Goal: Navigation & Orientation: Find specific page/section

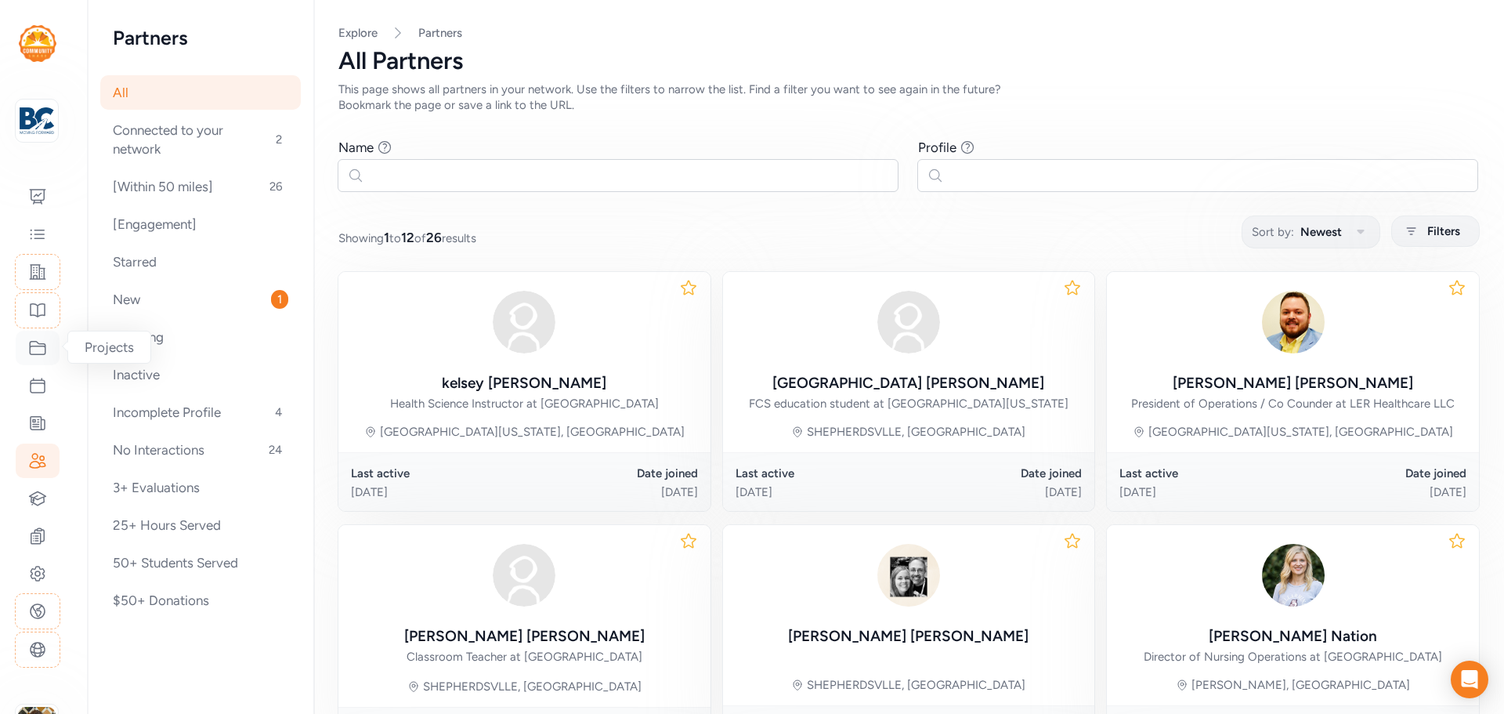
click at [42, 358] on div at bounding box center [38, 348] width 44 height 34
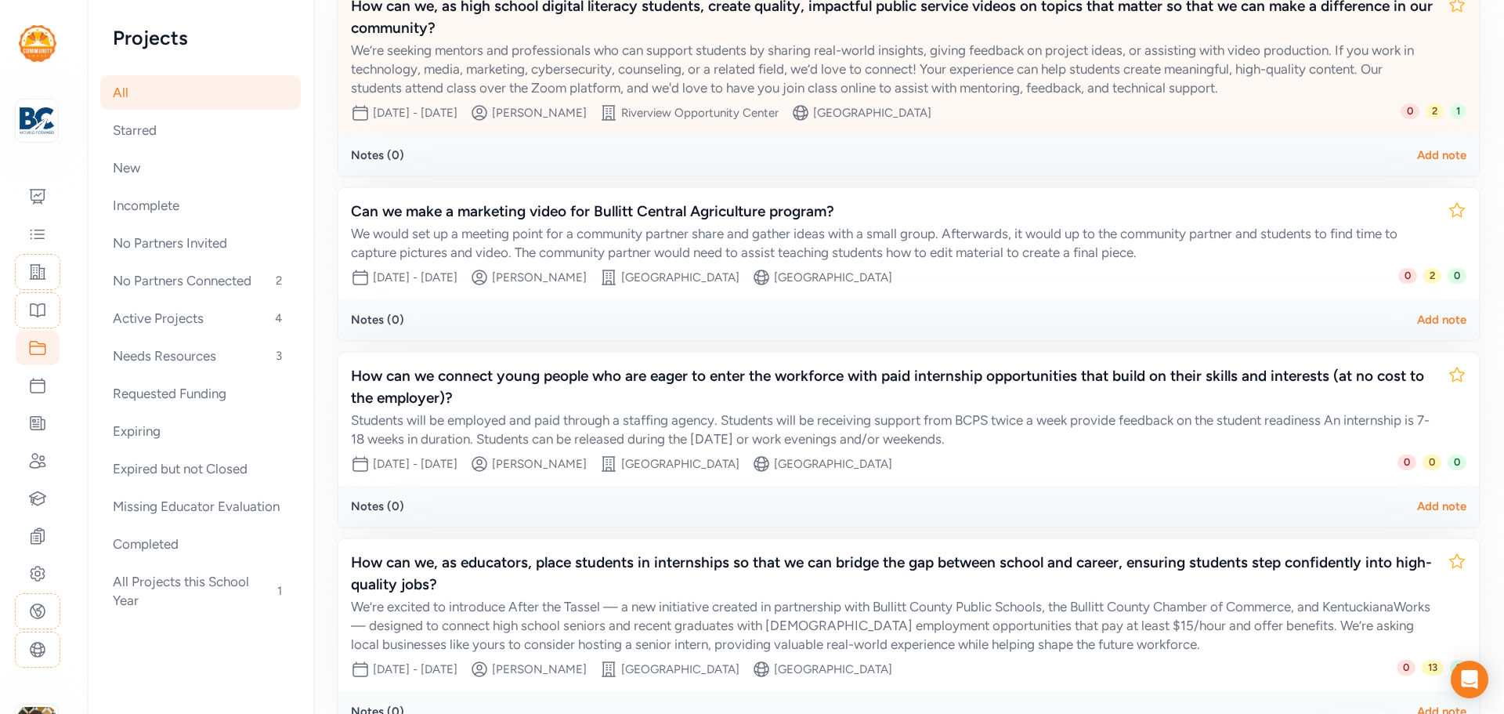
scroll to position [387, 0]
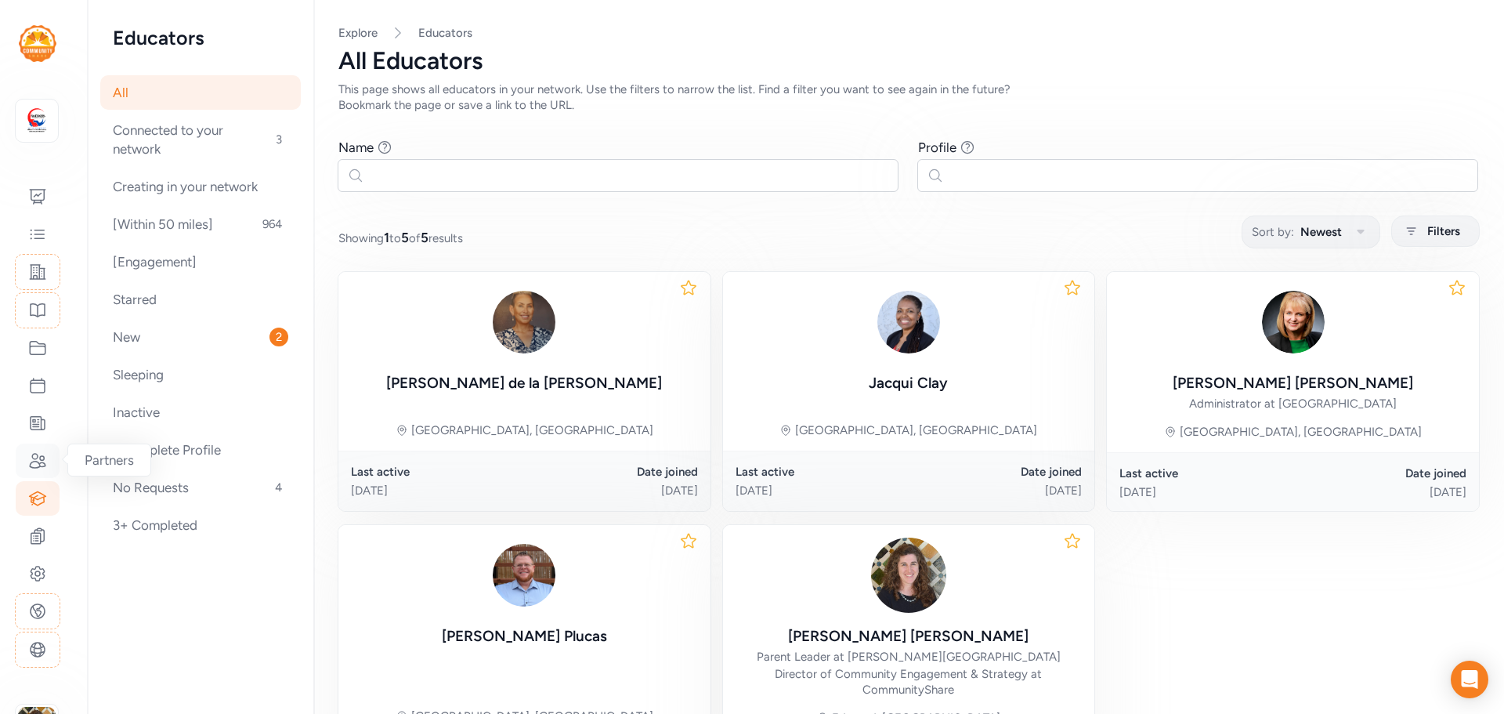
click at [38, 462] on icon at bounding box center [38, 461] width 16 height 14
